Goal: Task Accomplishment & Management: Use online tool/utility

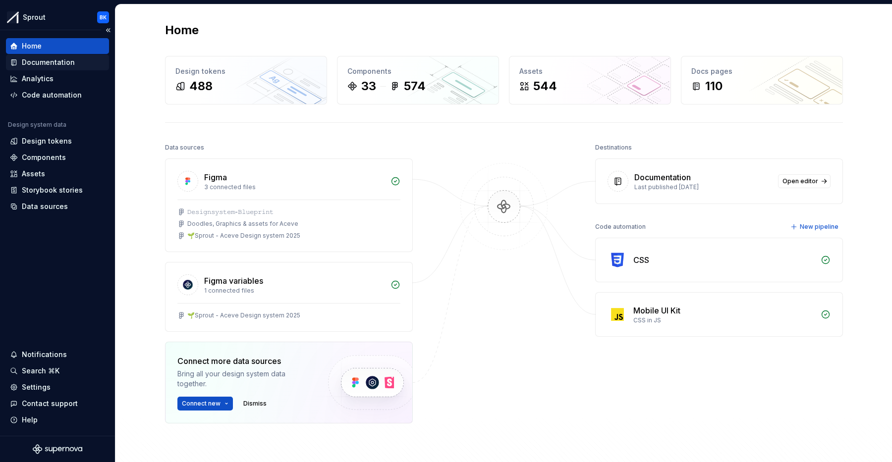
click at [71, 66] on div "Documentation" at bounding box center [48, 62] width 53 height 10
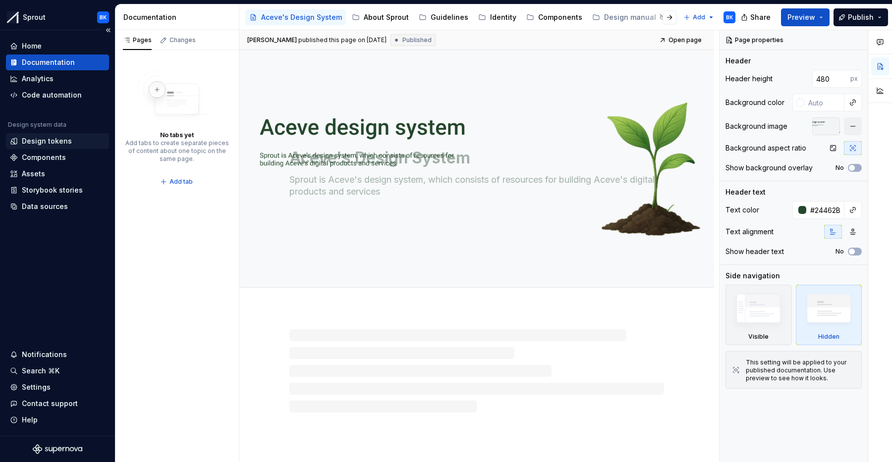
click at [63, 140] on div "Design tokens" at bounding box center [47, 141] width 50 height 10
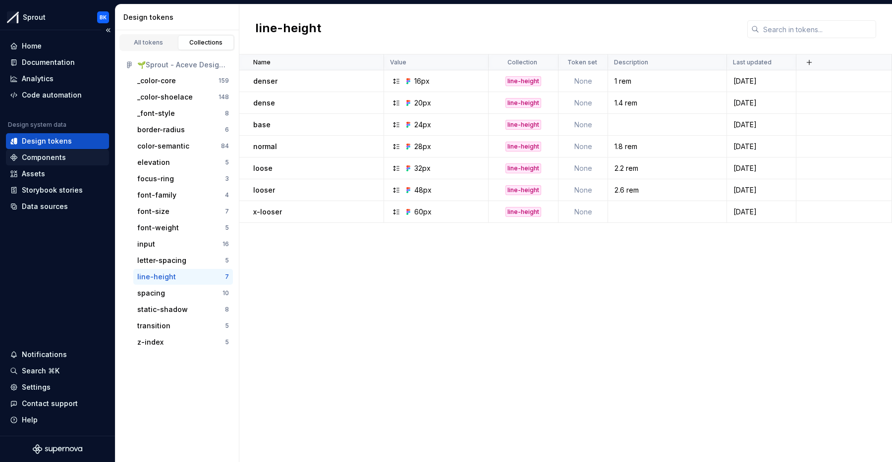
click at [66, 158] on div "Components" at bounding box center [57, 158] width 95 height 10
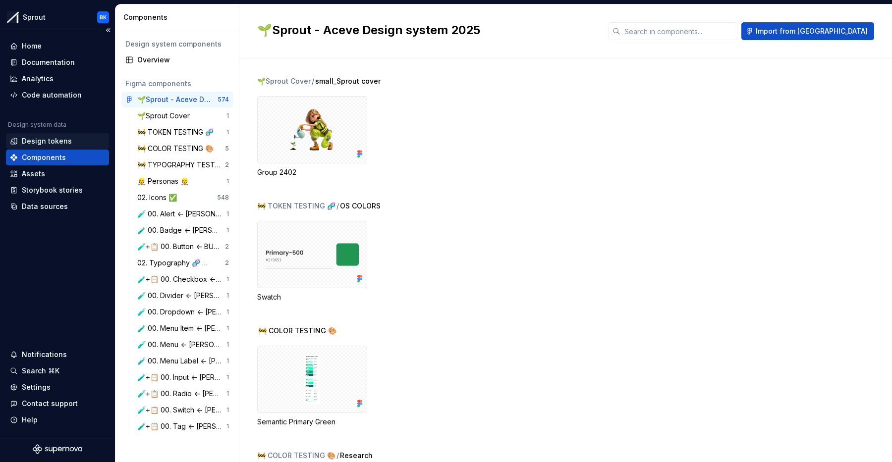
click at [57, 146] on div "Design tokens" at bounding box center [57, 141] width 103 height 16
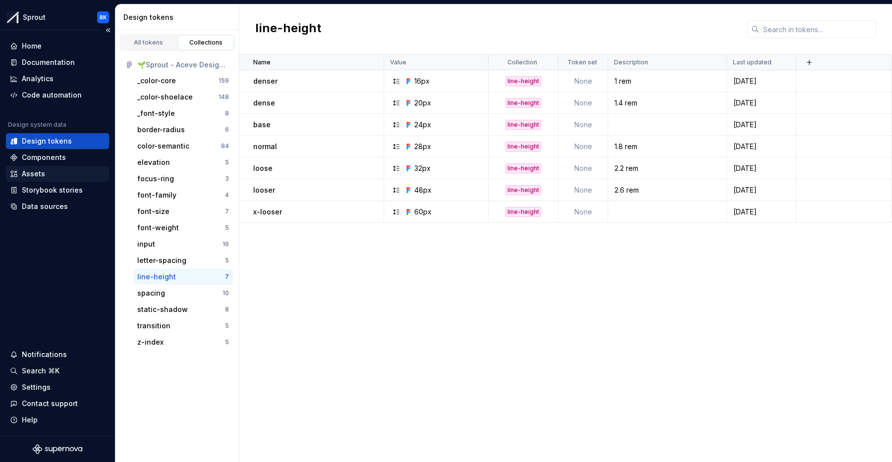
click at [55, 179] on div "Assets" at bounding box center [57, 174] width 103 height 16
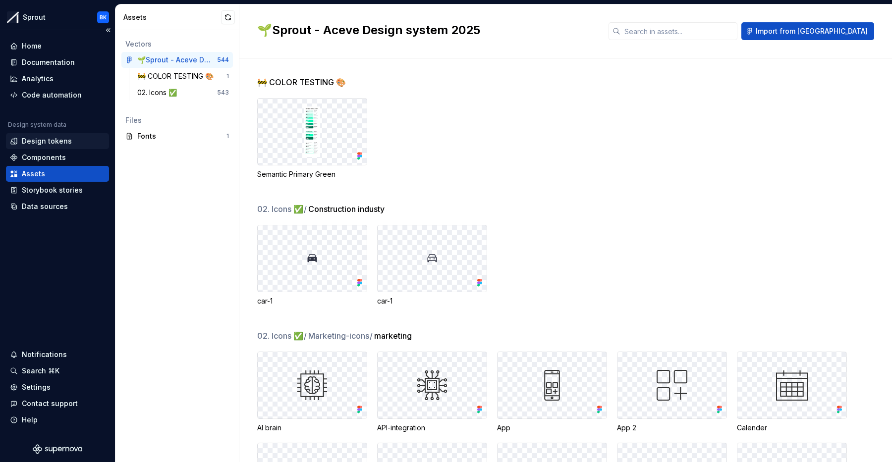
click at [41, 139] on div "Design tokens" at bounding box center [47, 141] width 50 height 10
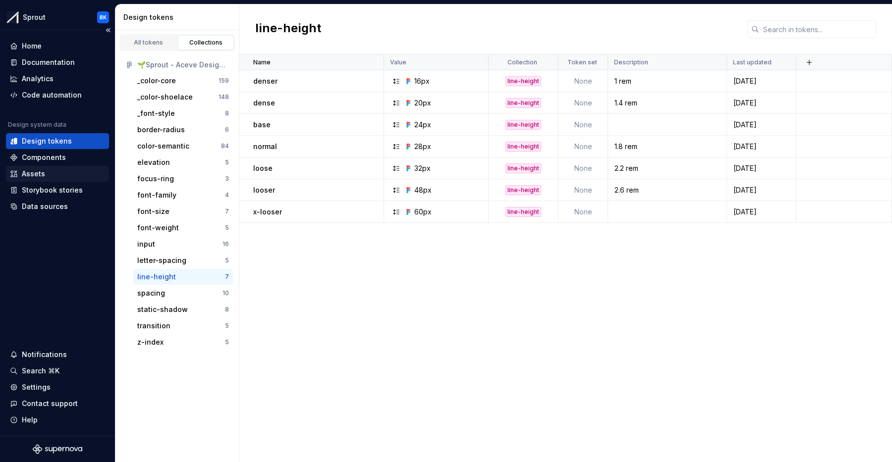
click at [39, 176] on div "Assets" at bounding box center [33, 174] width 23 height 10
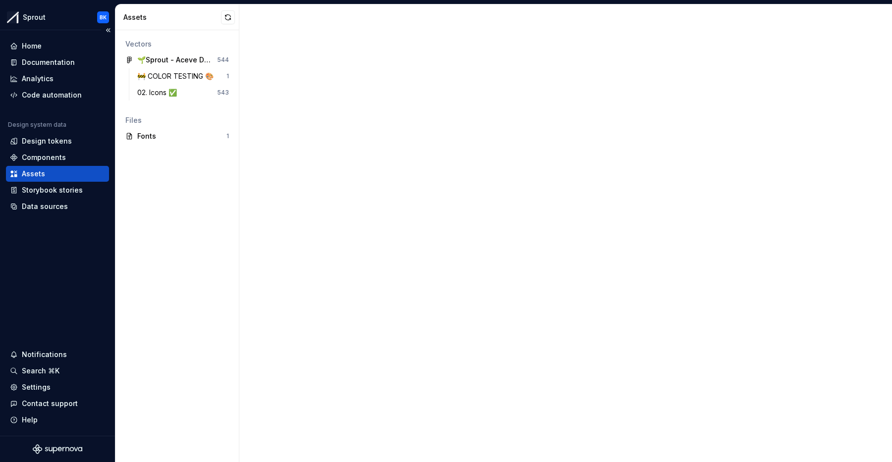
click at [55, 172] on div "Assets" at bounding box center [57, 174] width 95 height 10
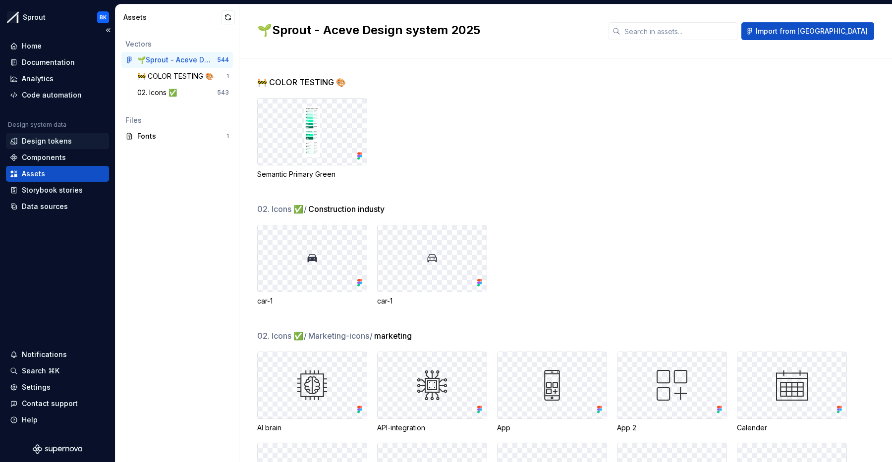
click at [47, 147] on div "Design tokens" at bounding box center [57, 141] width 103 height 16
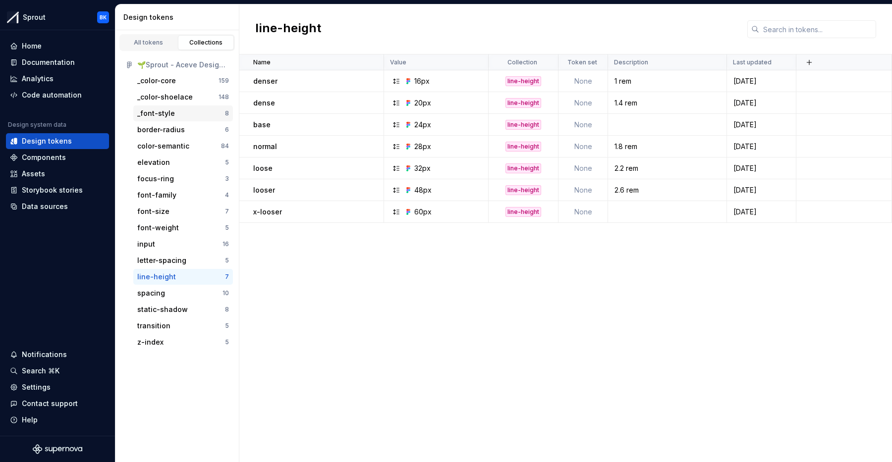
click at [175, 114] on div "_font-style" at bounding box center [181, 114] width 88 height 10
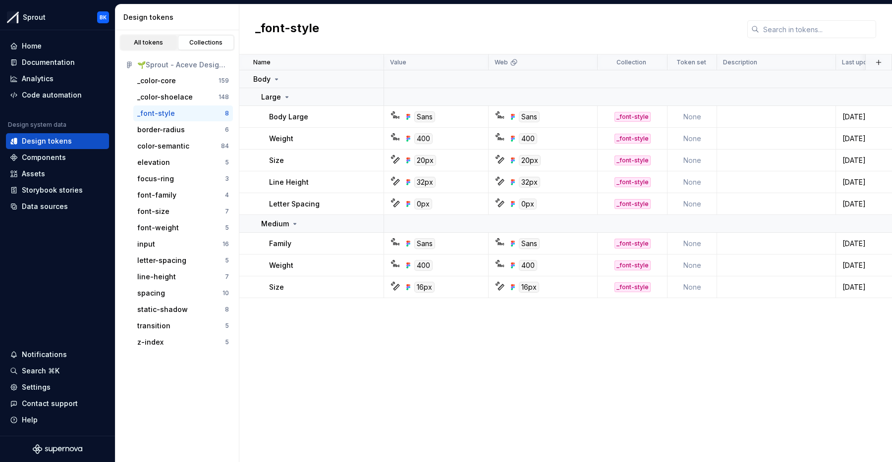
click at [154, 46] on div "All tokens" at bounding box center [149, 43] width 50 height 8
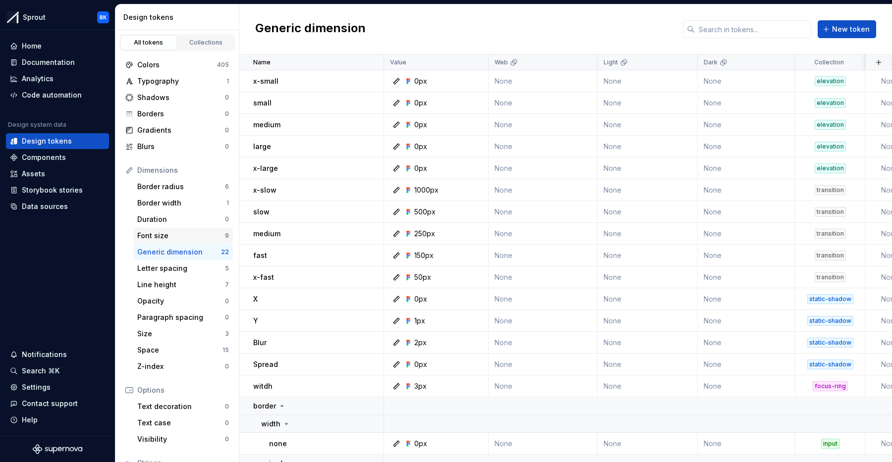
click at [184, 232] on div "Font size" at bounding box center [181, 236] width 88 height 10
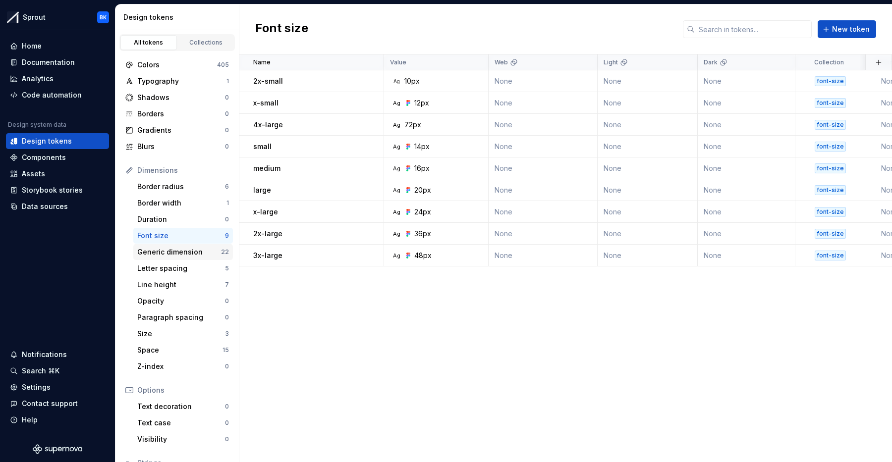
click at [167, 251] on div "Generic dimension" at bounding box center [179, 252] width 84 height 10
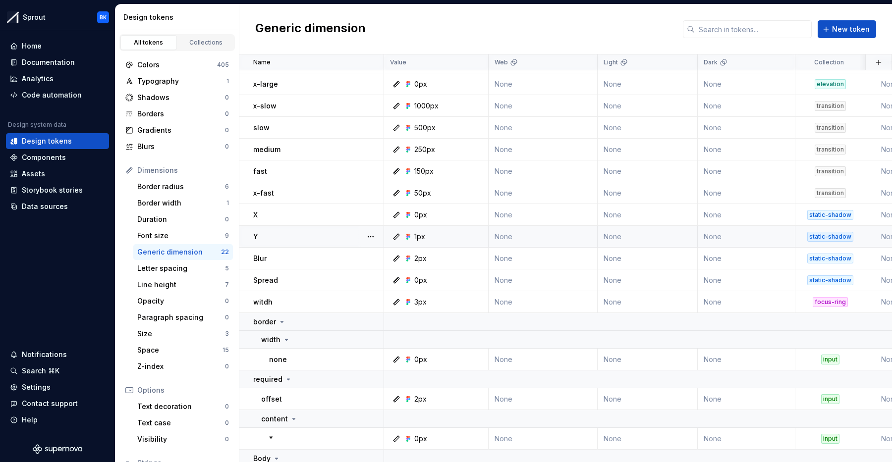
scroll to position [213, 0]
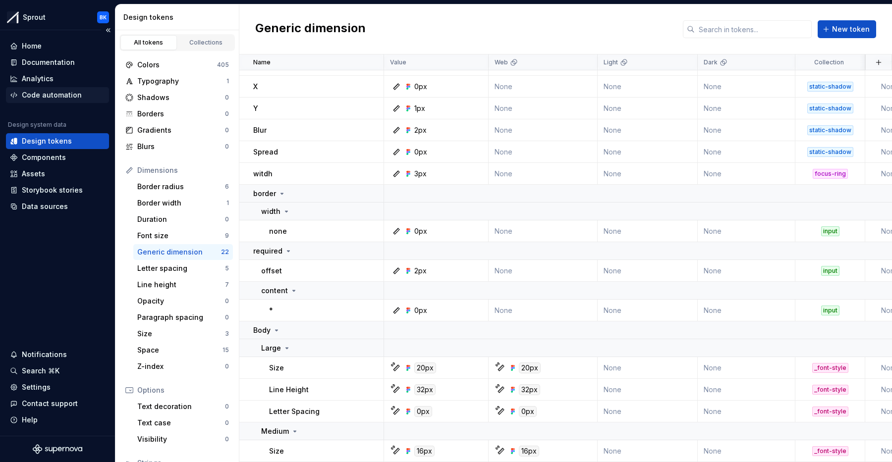
click at [31, 93] on div "Code automation" at bounding box center [52, 95] width 60 height 10
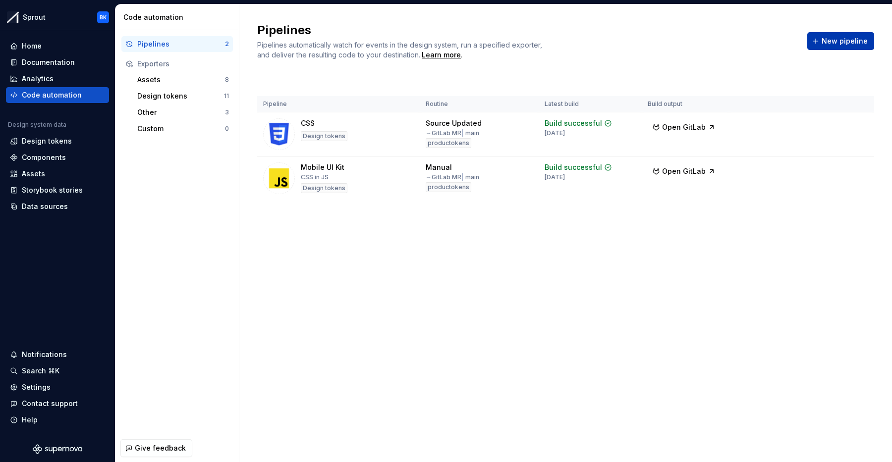
click at [847, 46] on span "New pipeline" at bounding box center [845, 41] width 46 height 10
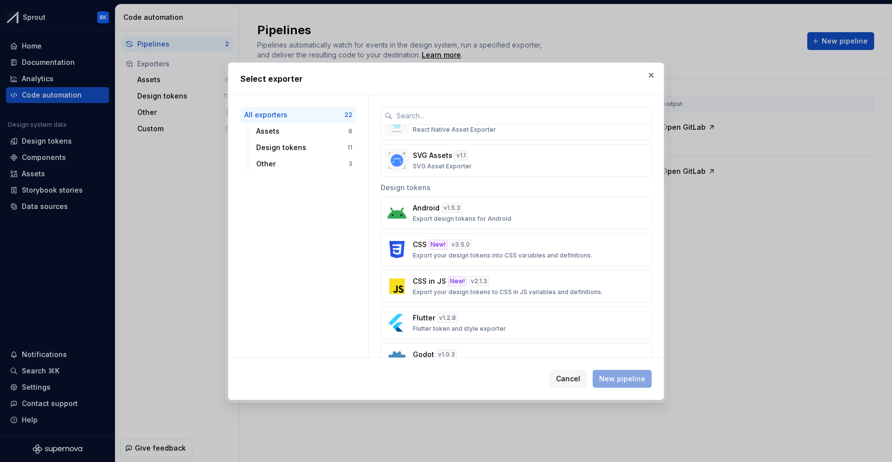
scroll to position [258, 0]
click at [305, 140] on div "Design tokens 11" at bounding box center [304, 148] width 104 height 16
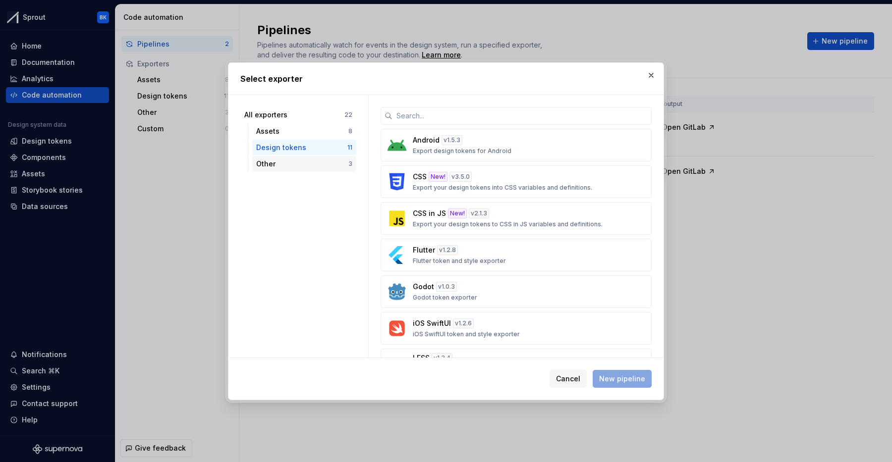
click at [300, 163] on div "Other" at bounding box center [302, 164] width 92 height 10
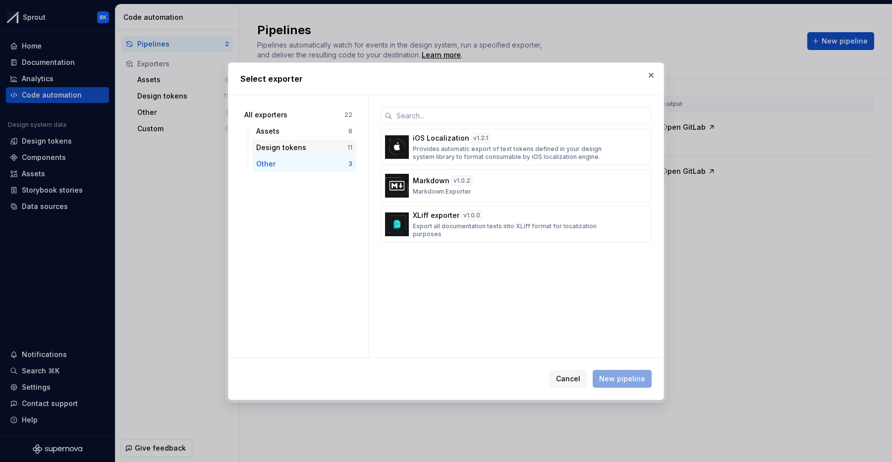
click at [315, 149] on div "Design tokens" at bounding box center [301, 148] width 91 height 10
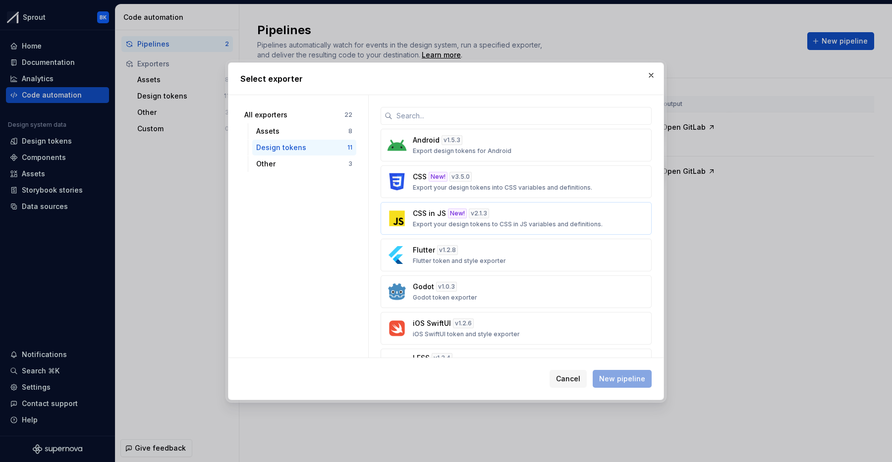
click at [567, 205] on button "CSS in JS New! v 2.1.3 Export your design tokens to CSS in JS variables and def…" at bounding box center [516, 218] width 271 height 33
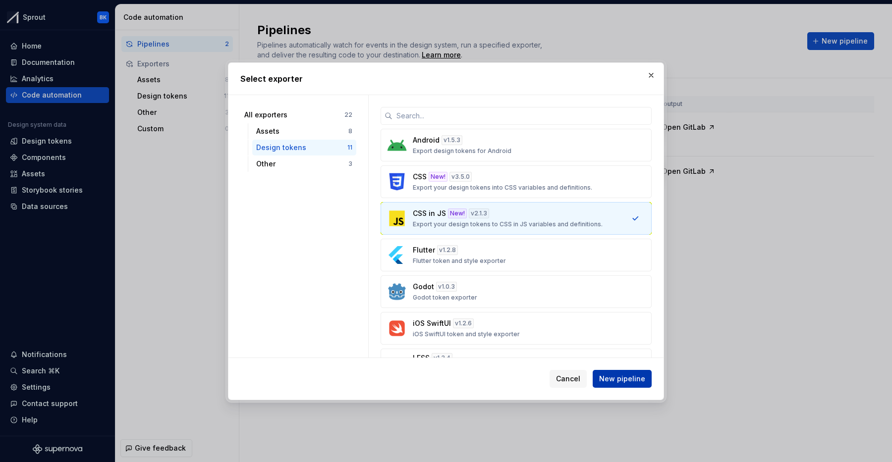
click at [638, 383] on span "New pipeline" at bounding box center [622, 379] width 46 height 10
type textarea "*"
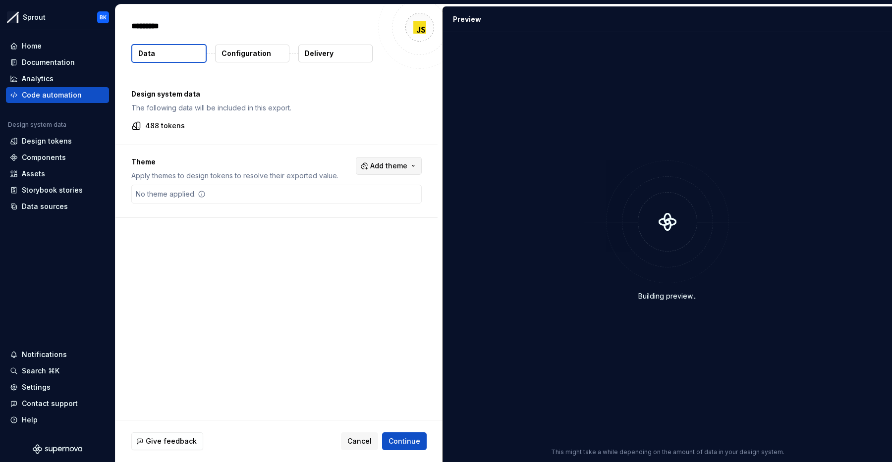
click at [396, 160] on button "Add theme" at bounding box center [389, 166] width 66 height 18
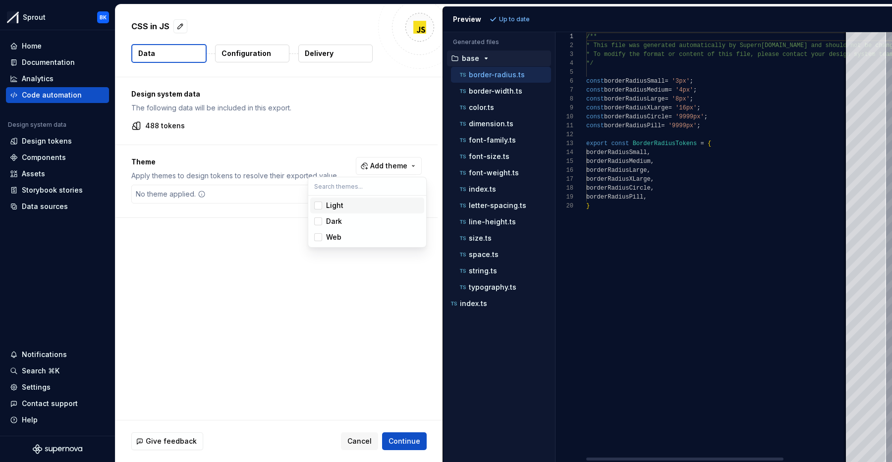
click at [408, 167] on html "Sprout BK Home Documentation Analytics Code automation Design system data Desig…" at bounding box center [446, 231] width 892 height 462
click at [364, 314] on div "Design system data The following data will be included in this export. 488 toke…" at bounding box center [278, 248] width 327 height 343
click at [477, 305] on p "index.ts" at bounding box center [473, 304] width 27 height 8
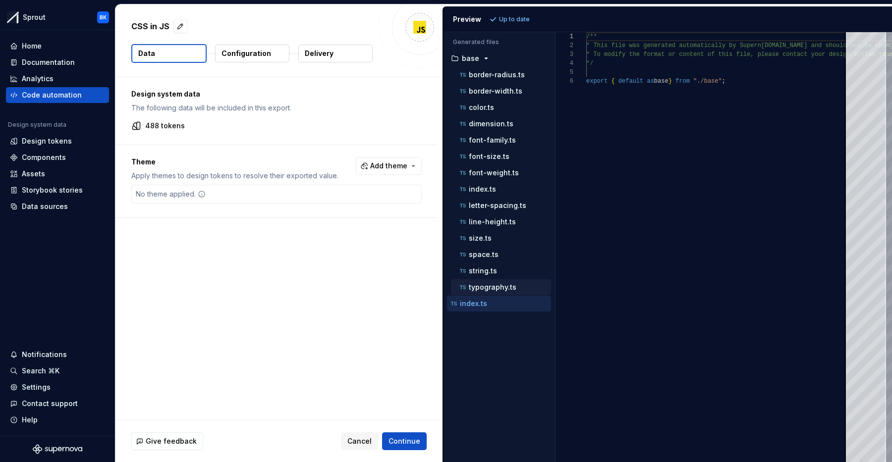
click at [492, 289] on p "typography.ts" at bounding box center [493, 287] width 48 height 8
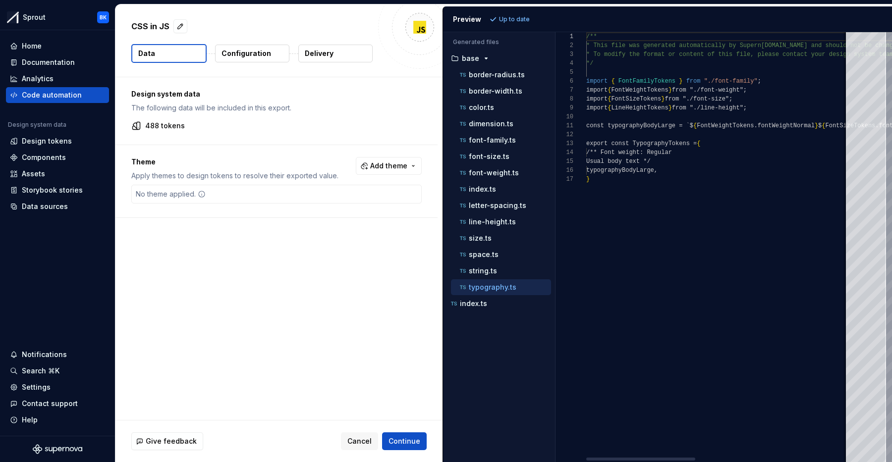
scroll to position [89, 0]
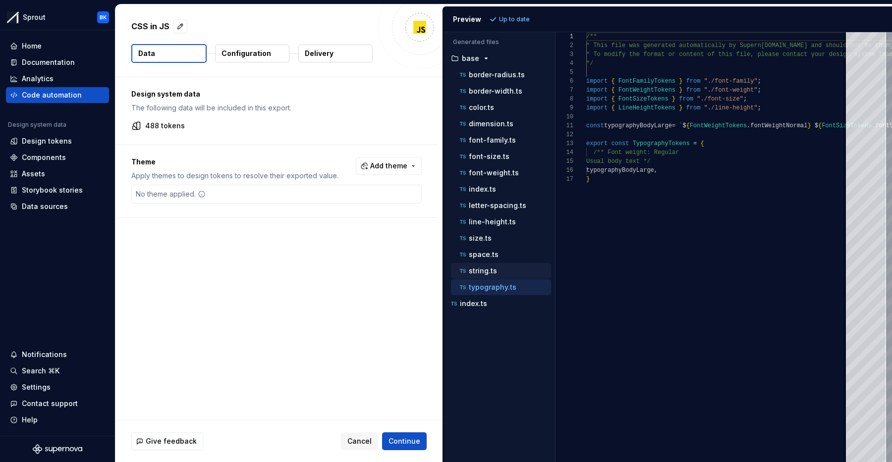
click at [512, 271] on div "string.ts" at bounding box center [504, 271] width 93 height 10
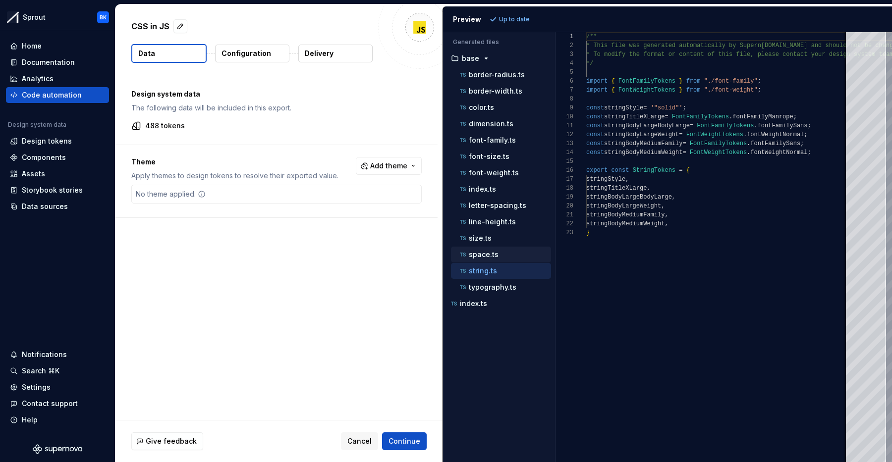
click at [493, 255] on p "space.ts" at bounding box center [484, 255] width 30 height 8
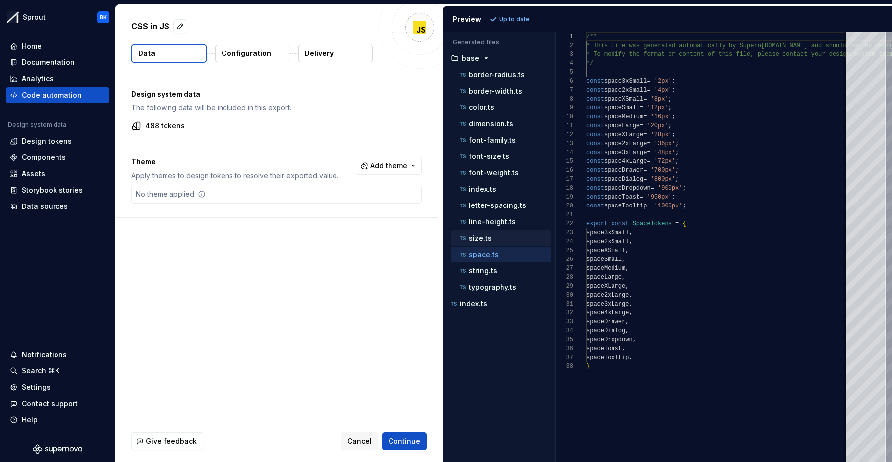
click at [487, 239] on p "size.ts" at bounding box center [480, 238] width 23 height 8
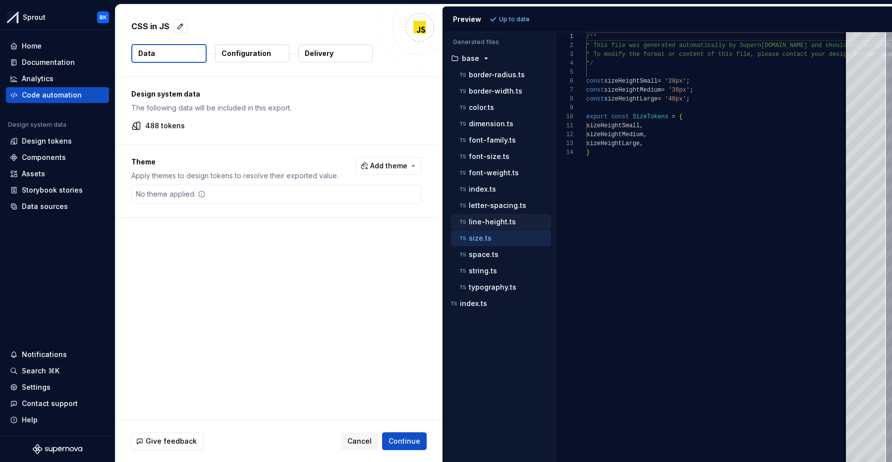
click at [509, 223] on p "line-height.ts" at bounding box center [492, 222] width 47 height 8
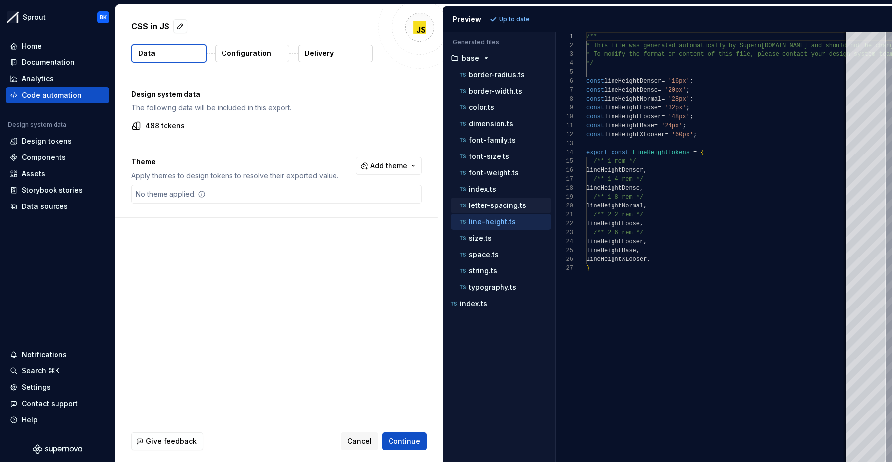
click at [508, 205] on p "letter-spacing.ts" at bounding box center [497, 206] width 57 height 8
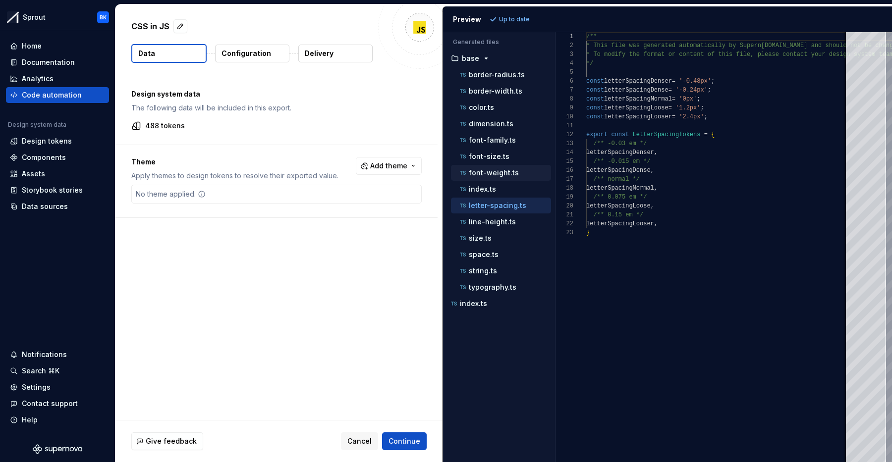
click at [519, 165] on div "font-weight.ts" at bounding box center [501, 173] width 100 height 16
click at [497, 179] on div "font-weight.ts" at bounding box center [501, 173] width 100 height 16
click at [498, 173] on p "font-weight.ts" at bounding box center [494, 173] width 50 height 8
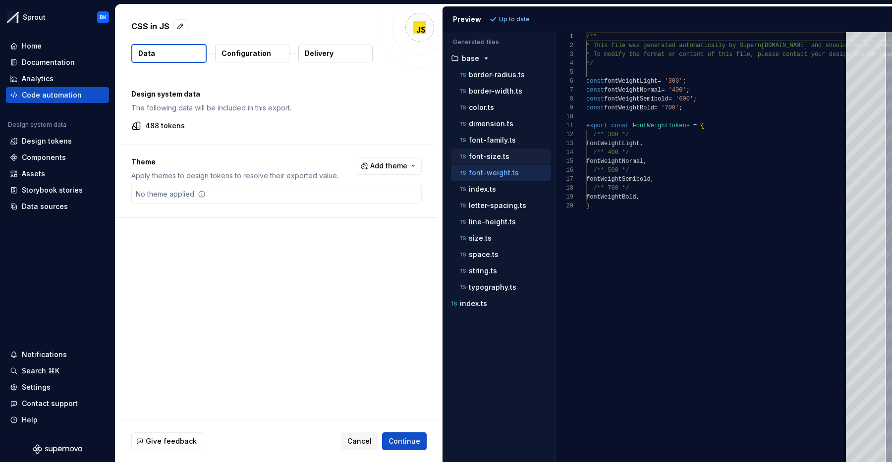
click at [498, 158] on p "font-size.ts" at bounding box center [489, 157] width 41 height 8
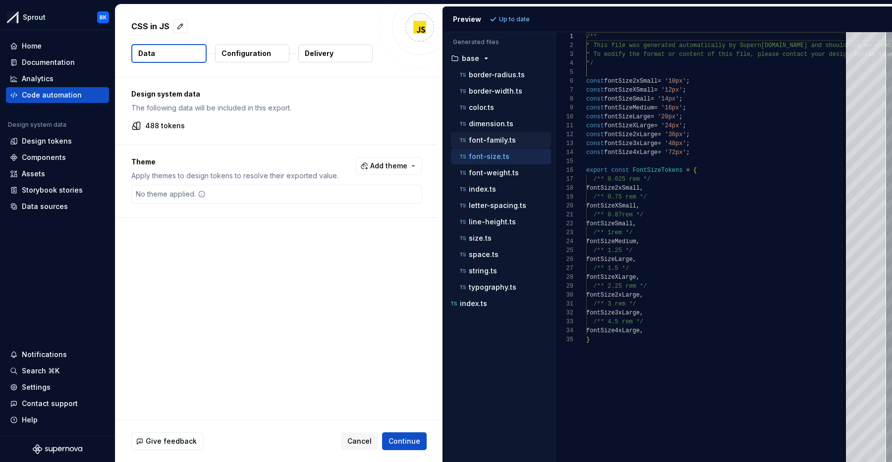
click at [489, 138] on p "font-family.ts" at bounding box center [492, 140] width 47 height 8
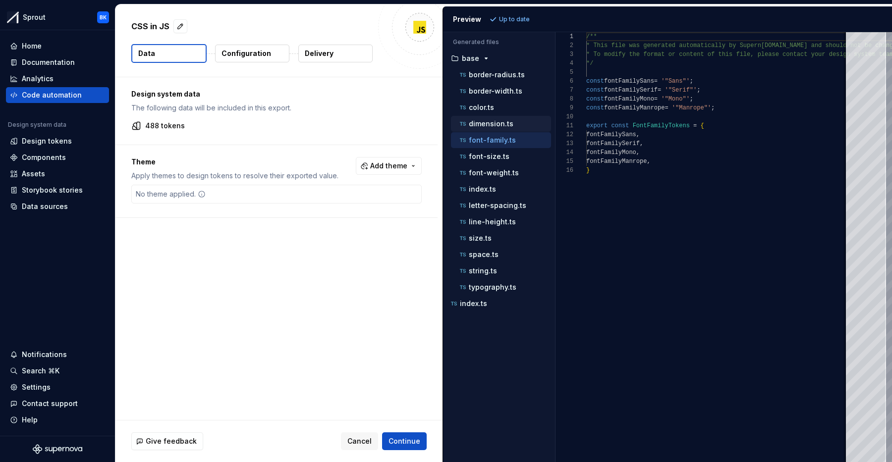
click at [504, 122] on p "dimension.ts" at bounding box center [491, 124] width 45 height 8
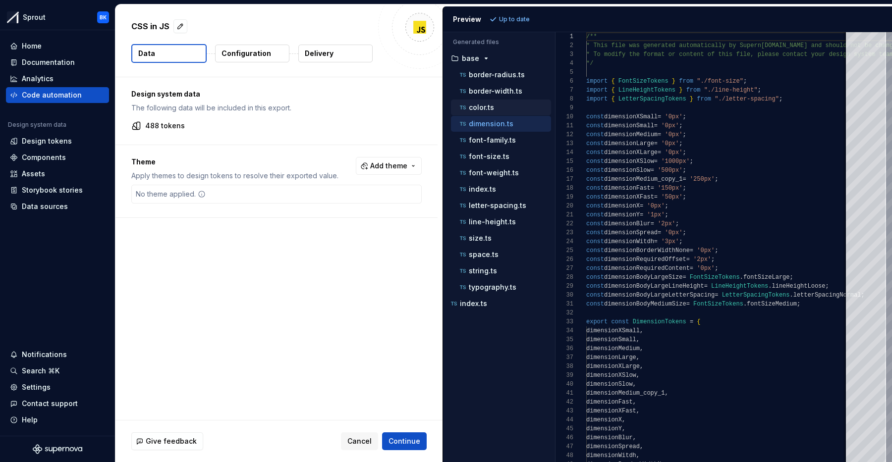
click at [508, 102] on button "color.ts" at bounding box center [501, 107] width 100 height 11
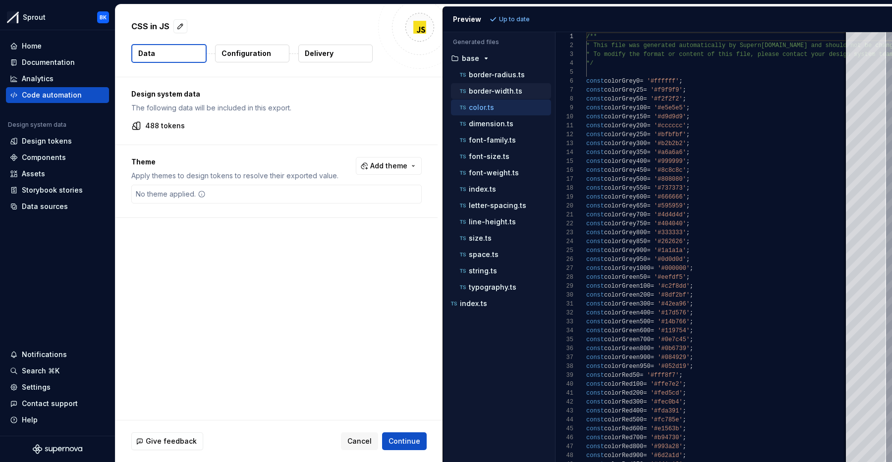
click at [495, 87] on p "border-width.ts" at bounding box center [496, 91] width 54 height 8
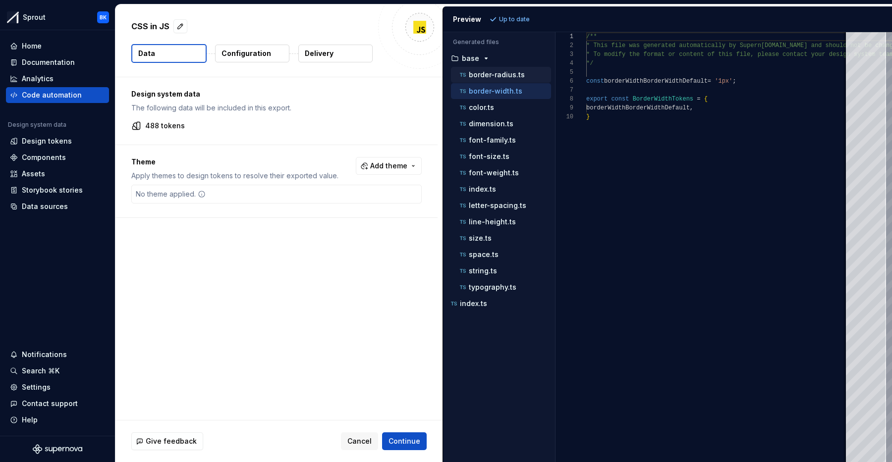
click at [500, 74] on p "border-radius.ts" at bounding box center [497, 75] width 56 height 8
type textarea "**********"
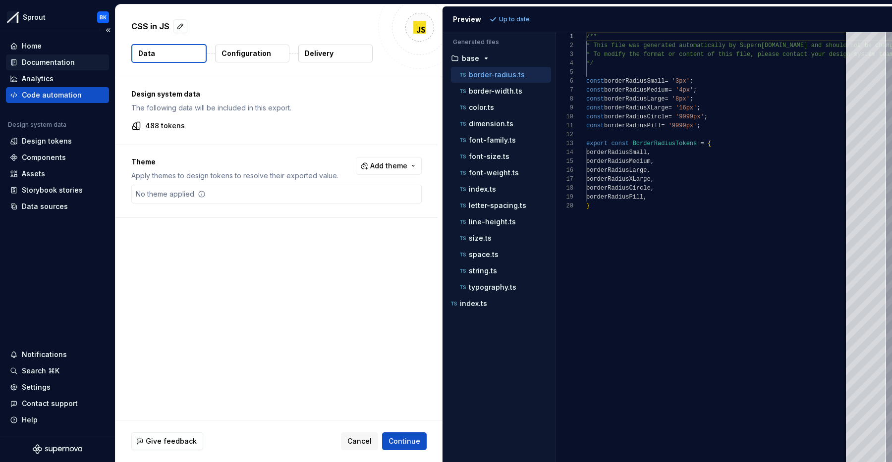
click at [61, 66] on div "Documentation" at bounding box center [48, 62] width 53 height 10
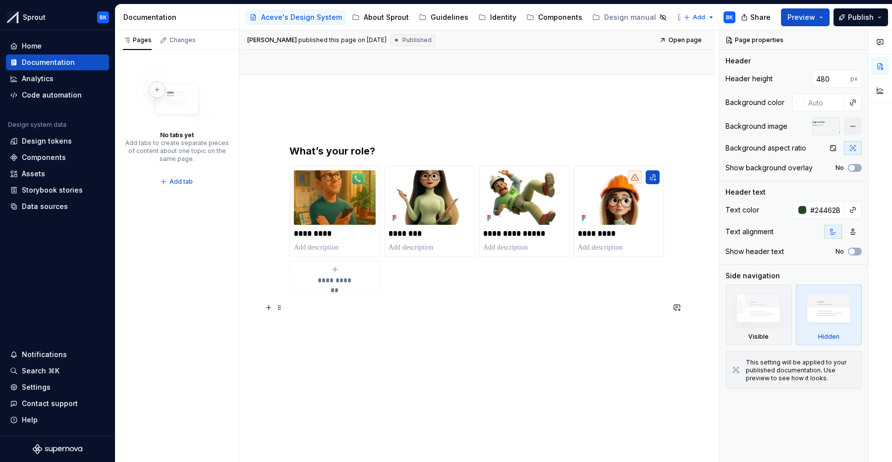
scroll to position [216, 0]
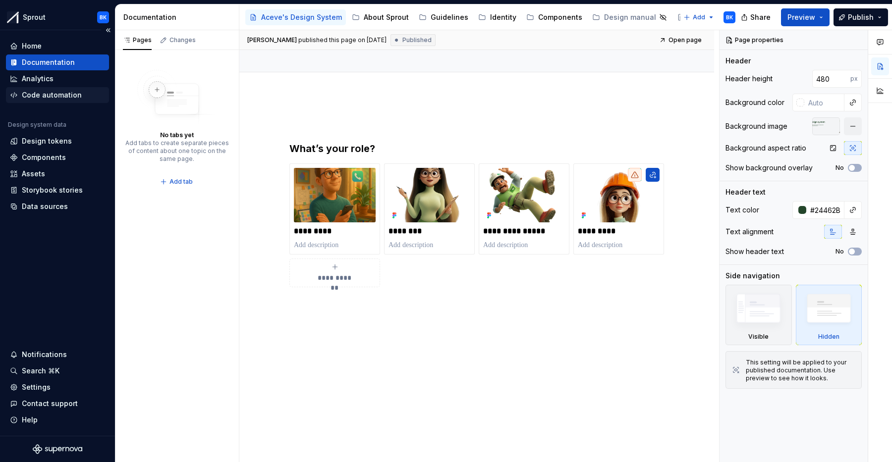
click at [67, 93] on div "Code automation" at bounding box center [52, 95] width 60 height 10
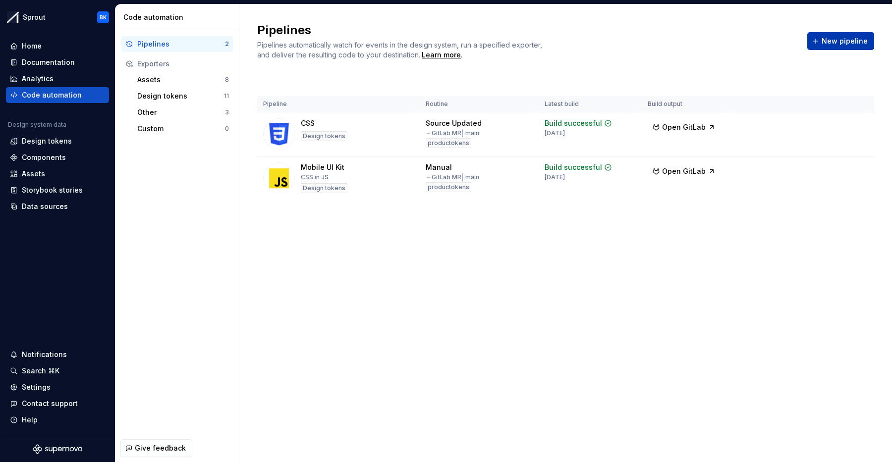
click at [850, 50] on div "New pipeline" at bounding box center [840, 41] width 67 height 18
click at [868, 38] on button "New pipeline" at bounding box center [840, 41] width 67 height 18
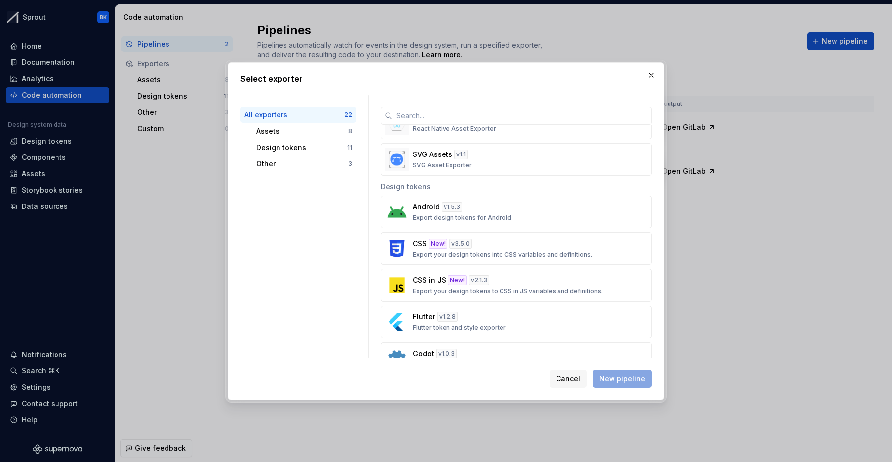
scroll to position [349, 0]
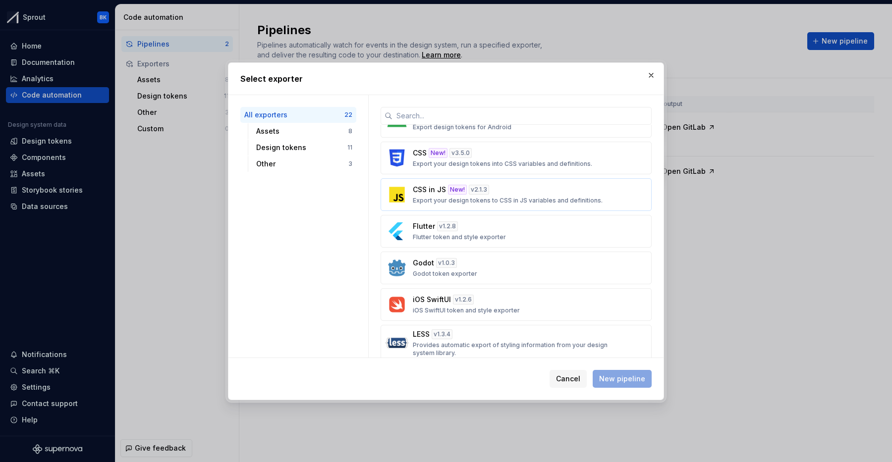
click at [549, 203] on p "Export your design tokens to CSS in JS variables and definitions." at bounding box center [508, 201] width 190 height 8
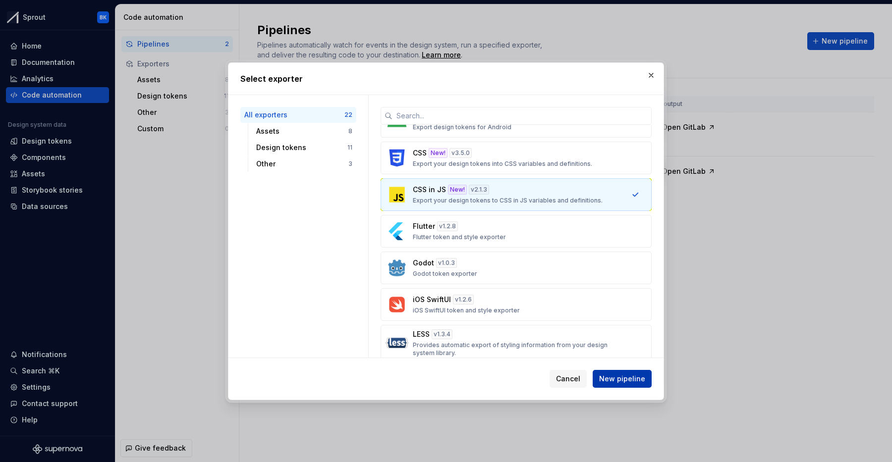
click at [639, 377] on span "New pipeline" at bounding box center [622, 379] width 46 height 10
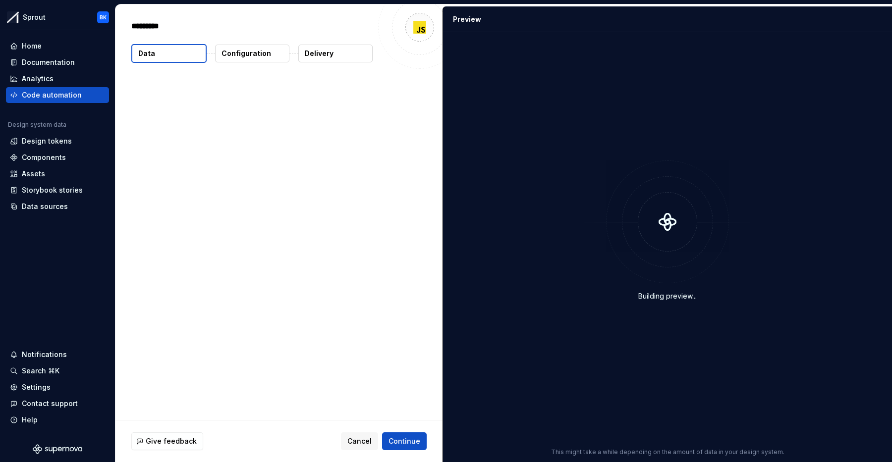
type textarea "*"
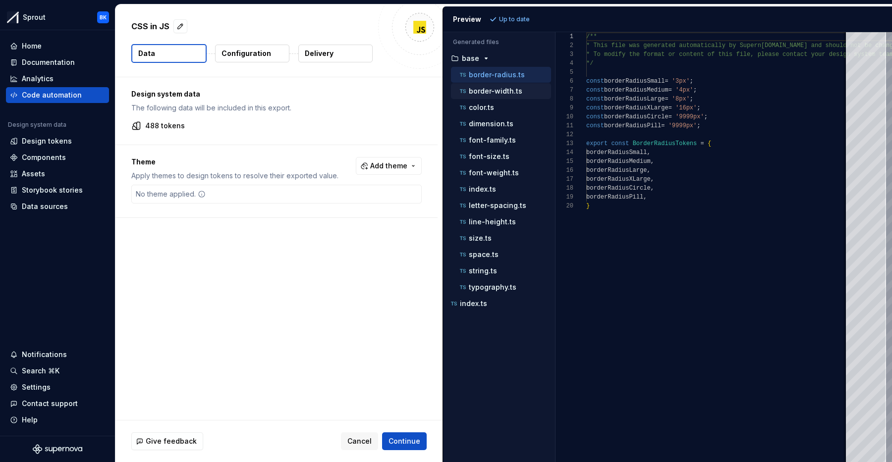
click at [514, 94] on p "border-width.ts" at bounding box center [496, 91] width 54 height 8
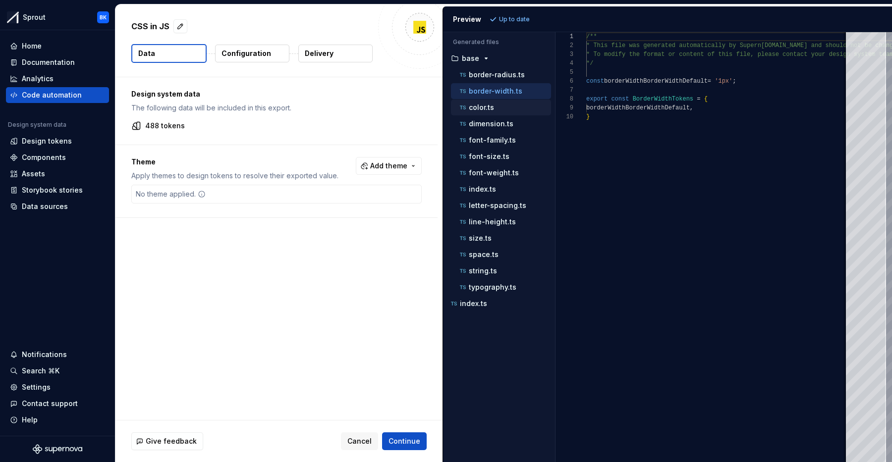
click at [512, 109] on div "color.ts" at bounding box center [504, 108] width 93 height 10
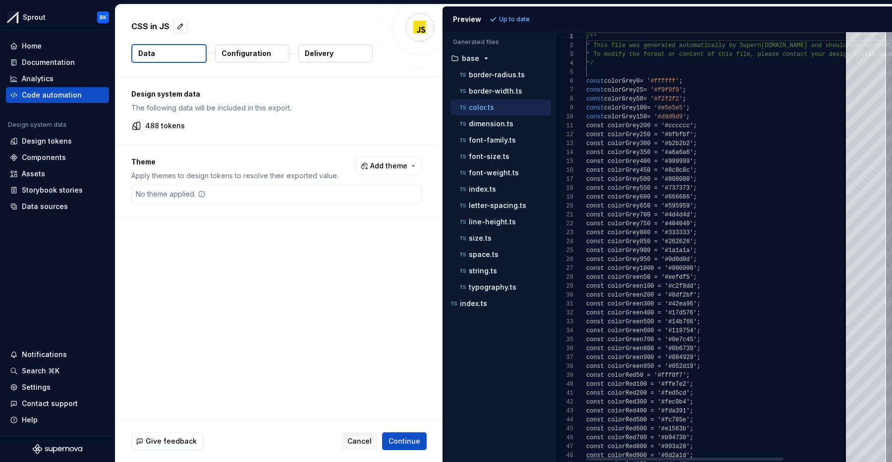
scroll to position [89, 0]
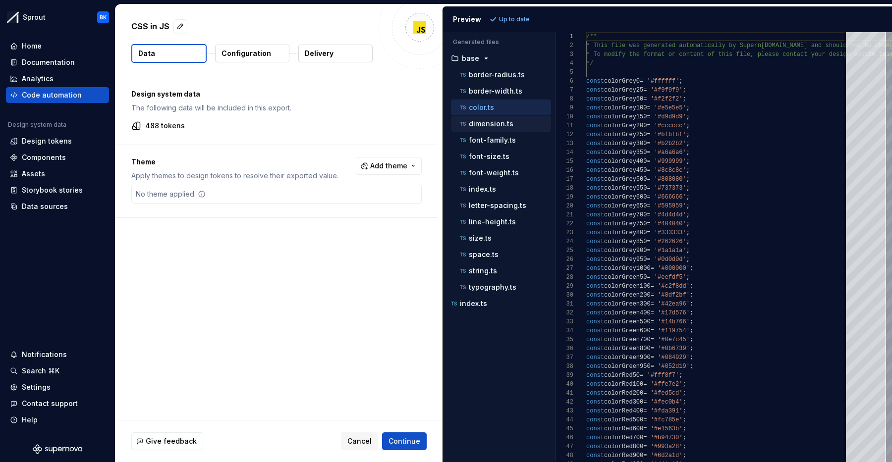
click at [514, 125] on div "dimension.ts" at bounding box center [504, 124] width 93 height 10
type textarea "**********"
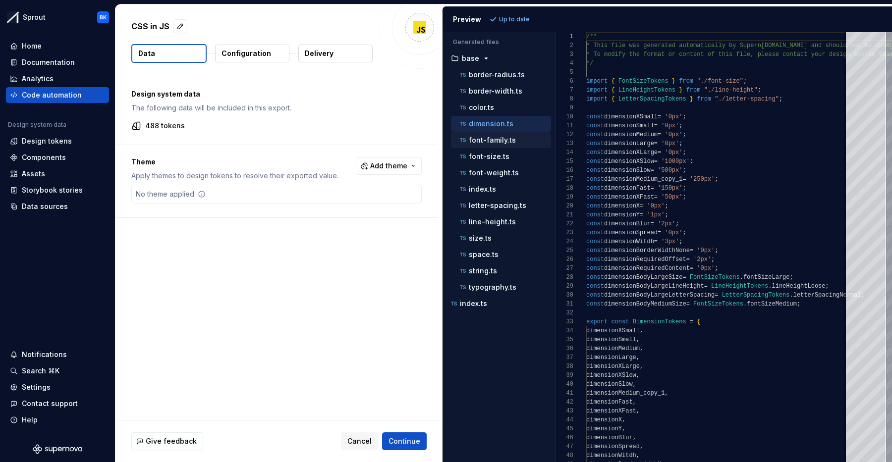
click at [510, 142] on p "font-family.ts" at bounding box center [492, 140] width 47 height 8
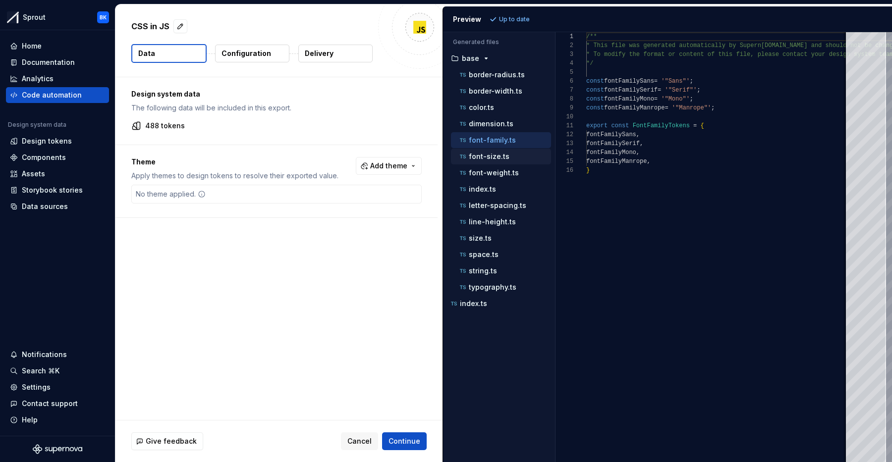
click at [498, 156] on p "font-size.ts" at bounding box center [489, 157] width 41 height 8
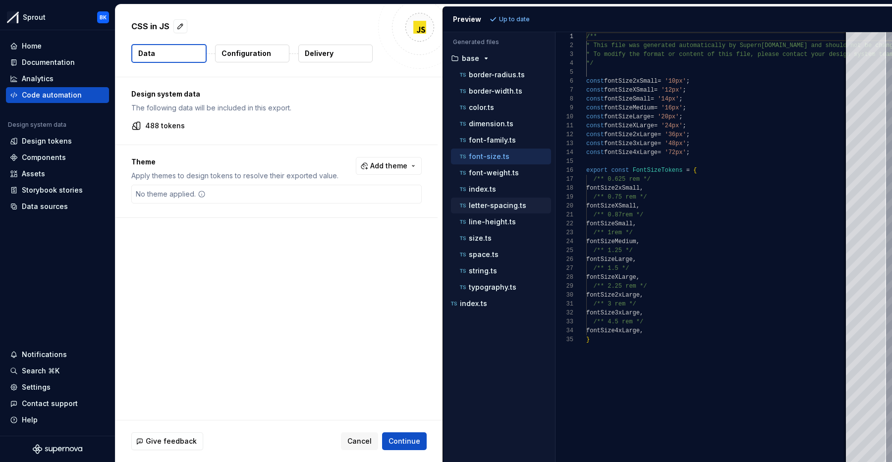
click at [506, 208] on p "letter-spacing.ts" at bounding box center [497, 206] width 57 height 8
type textarea "**********"
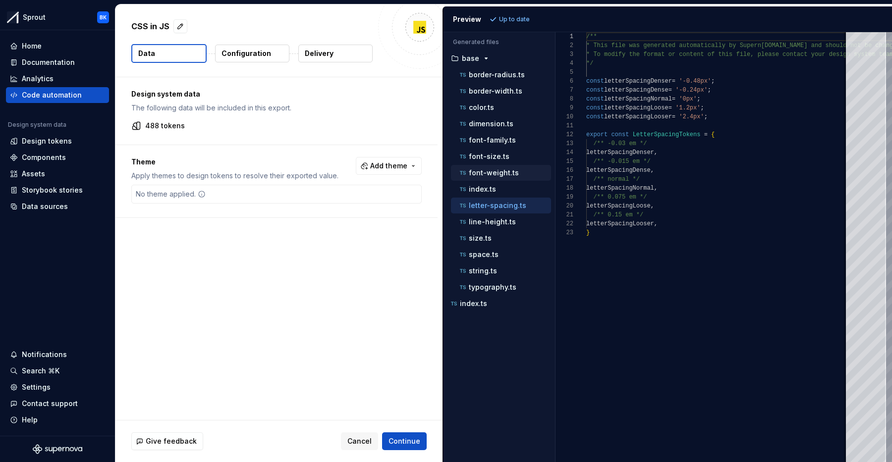
click at [506, 171] on p "font-weight.ts" at bounding box center [494, 173] width 50 height 8
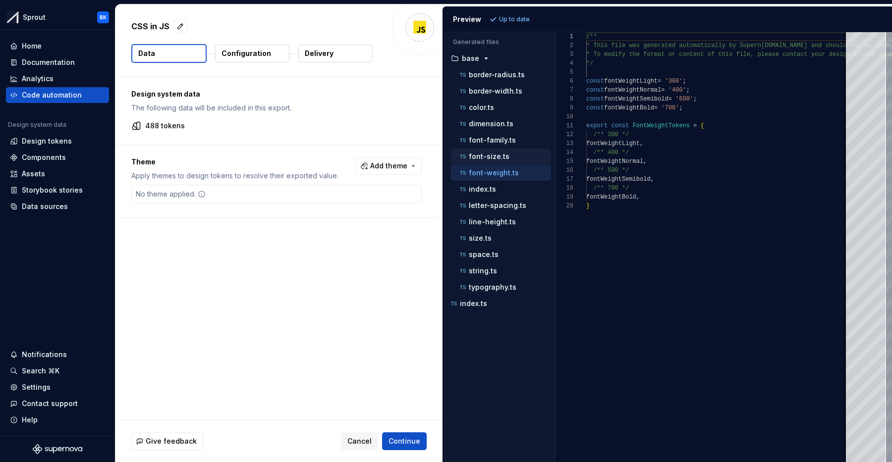
click at [507, 158] on div "font-size.ts" at bounding box center [504, 157] width 93 height 10
type textarea "**********"
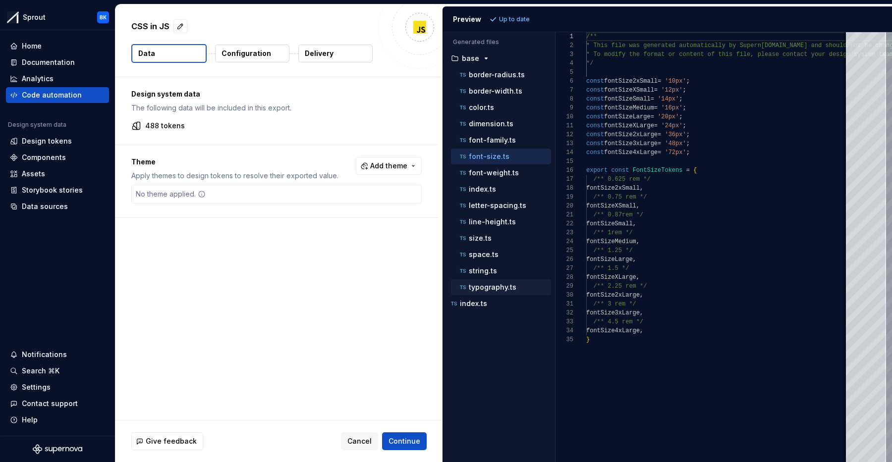
click at [498, 289] on p "typography.ts" at bounding box center [493, 287] width 48 height 8
type textarea "**********"
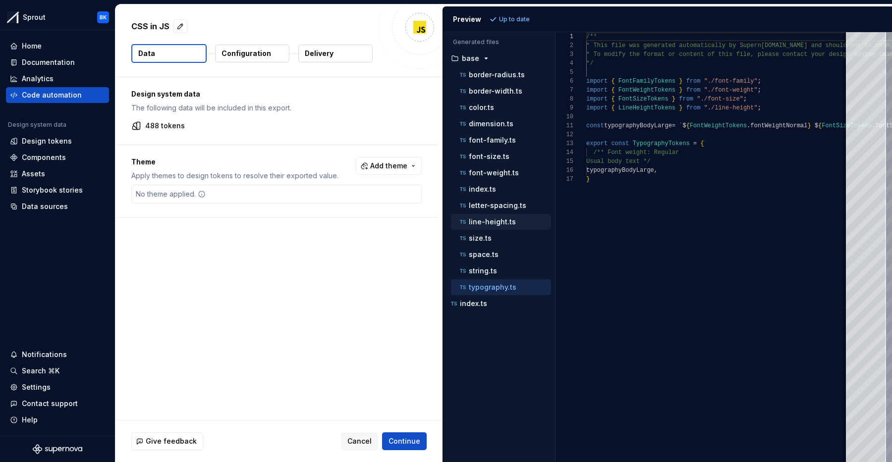
click at [503, 219] on p "line-height.ts" at bounding box center [492, 222] width 47 height 8
type textarea "**********"
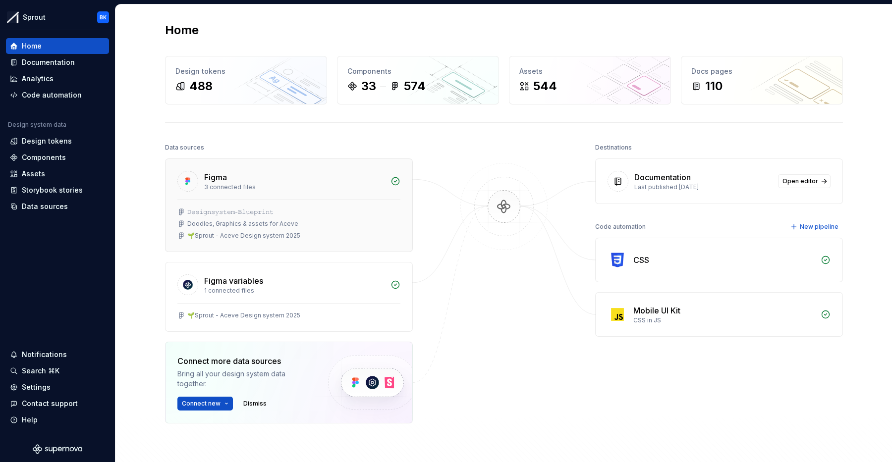
click at [302, 199] on div "Figma 3 connected files" at bounding box center [288, 179] width 247 height 41
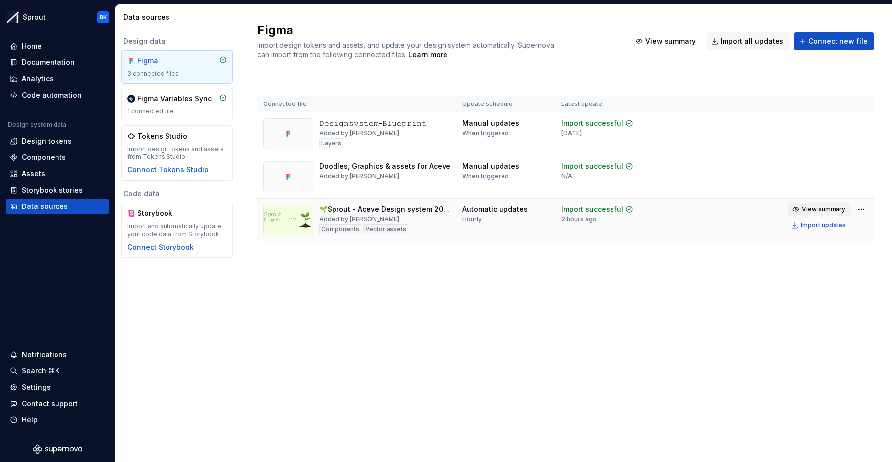
click at [814, 206] on span "View summary" at bounding box center [824, 210] width 44 height 8
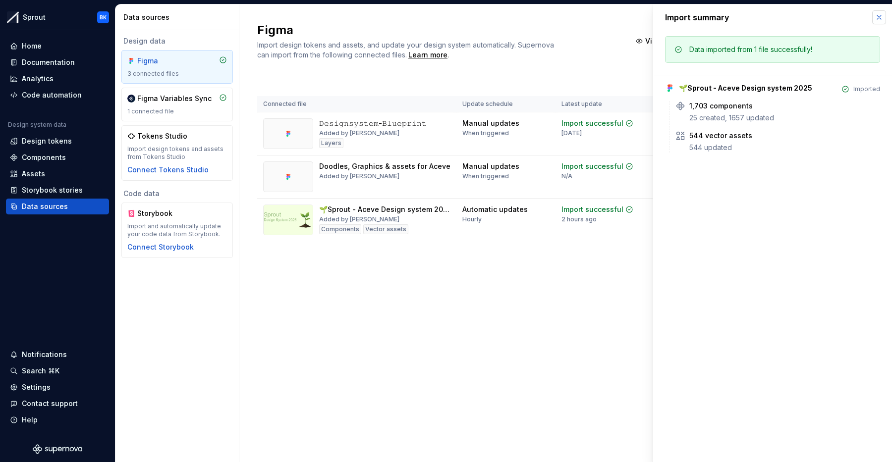
click at [880, 22] on button "button" at bounding box center [879, 17] width 14 height 14
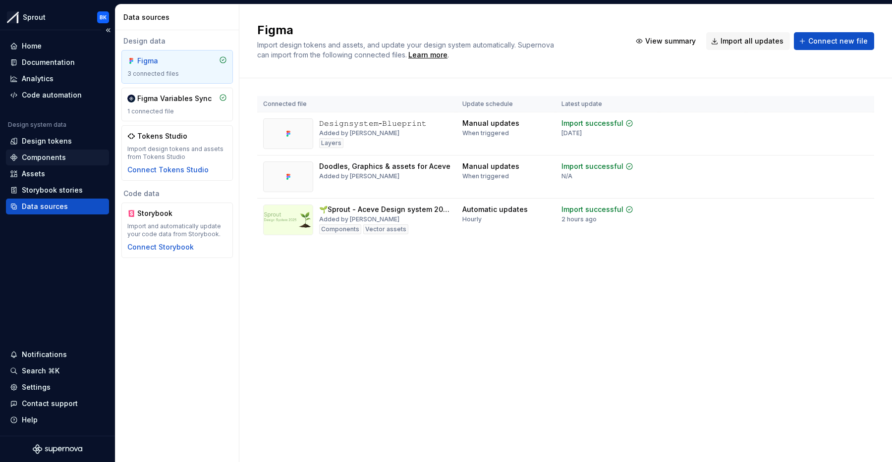
click at [56, 155] on div "Components" at bounding box center [44, 158] width 44 height 10
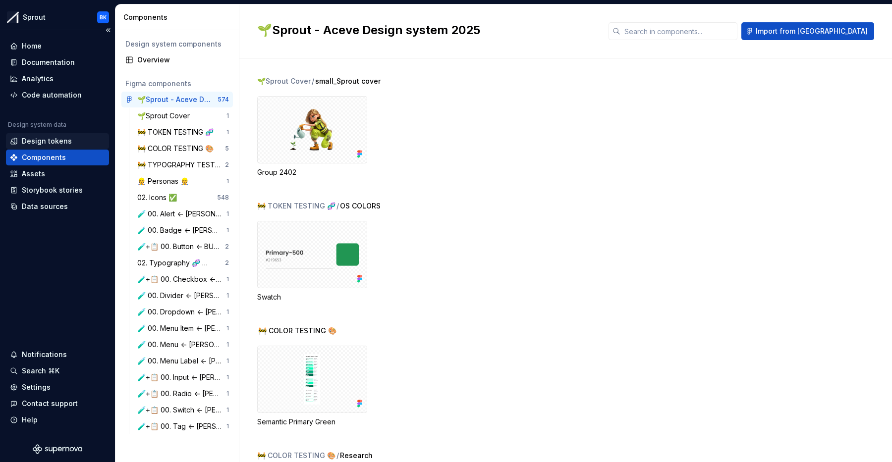
click at [57, 143] on div "Design tokens" at bounding box center [47, 141] width 50 height 10
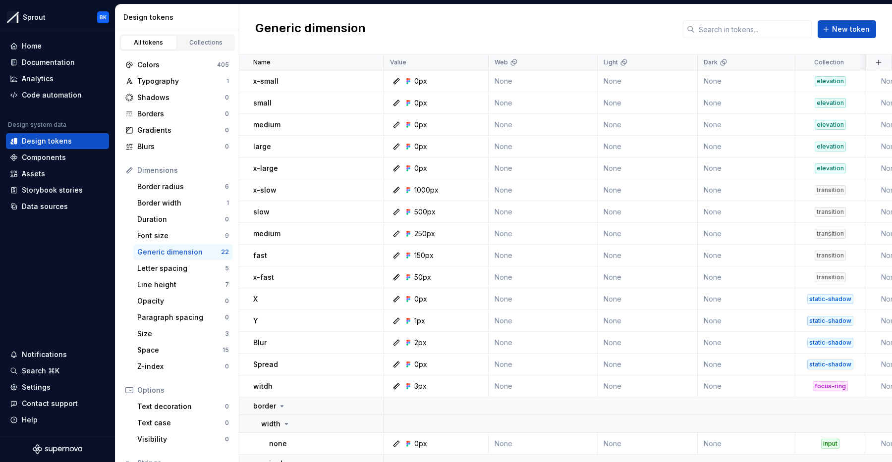
scroll to position [213, 0]
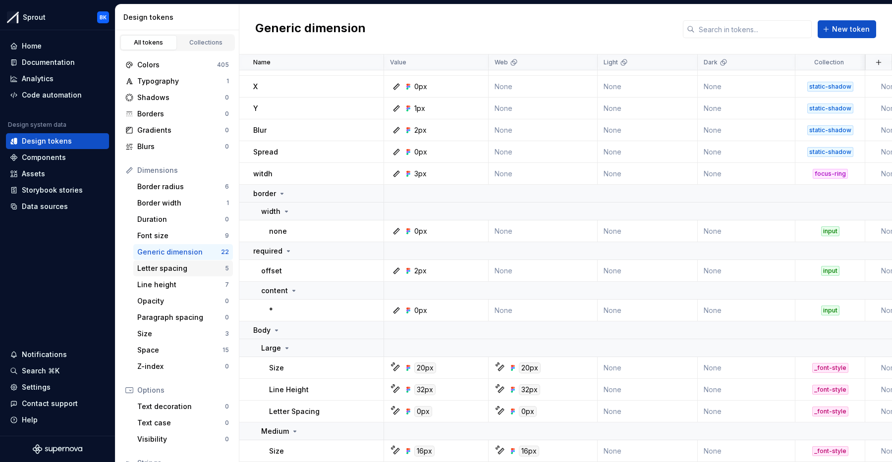
click at [163, 274] on div "Letter spacing 5" at bounding box center [183, 269] width 100 height 16
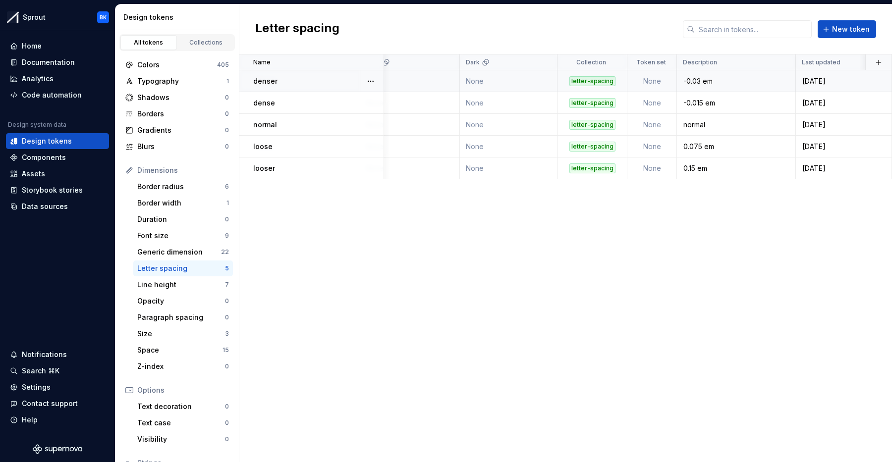
scroll to position [0, 237]
click at [730, 81] on div "-0.03 em" at bounding box center [736, 81] width 117 height 10
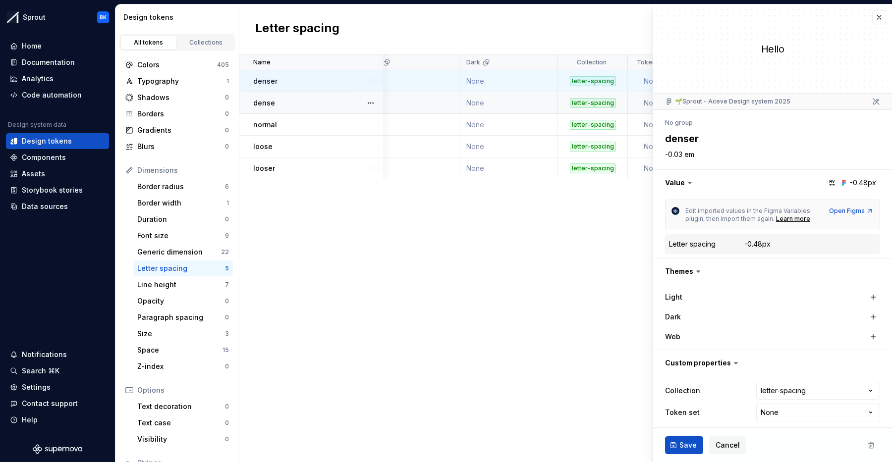
type textarea "*"
click at [881, 13] on button "button" at bounding box center [879, 17] width 14 height 14
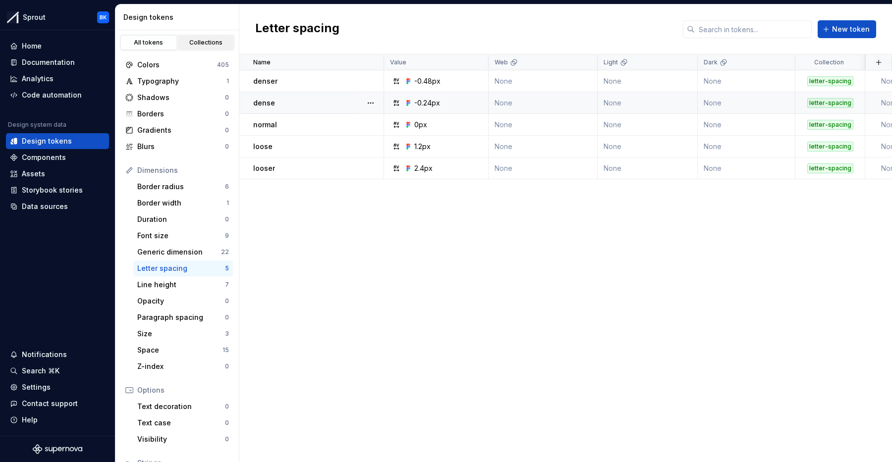
click at [191, 46] on div "Collections" at bounding box center [206, 43] width 50 height 8
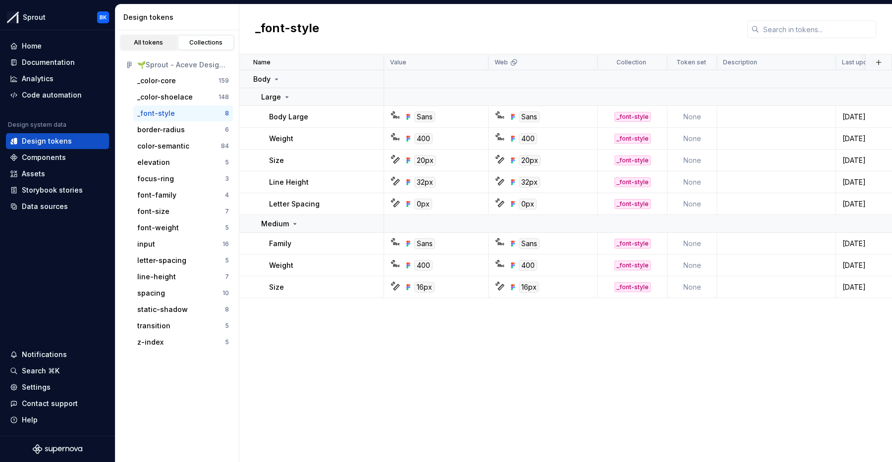
click at [166, 48] on link "All tokens" at bounding box center [148, 42] width 56 height 15
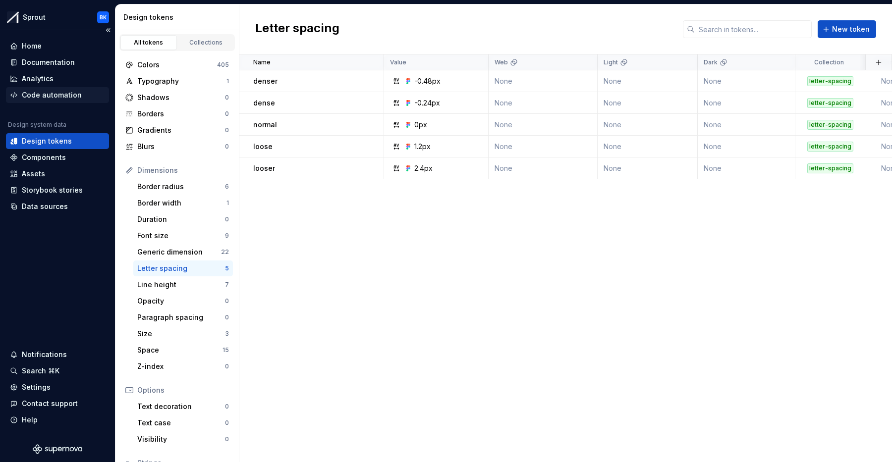
click at [84, 99] on div "Code automation" at bounding box center [57, 95] width 95 height 10
